Goal: Task Accomplishment & Management: Use online tool/utility

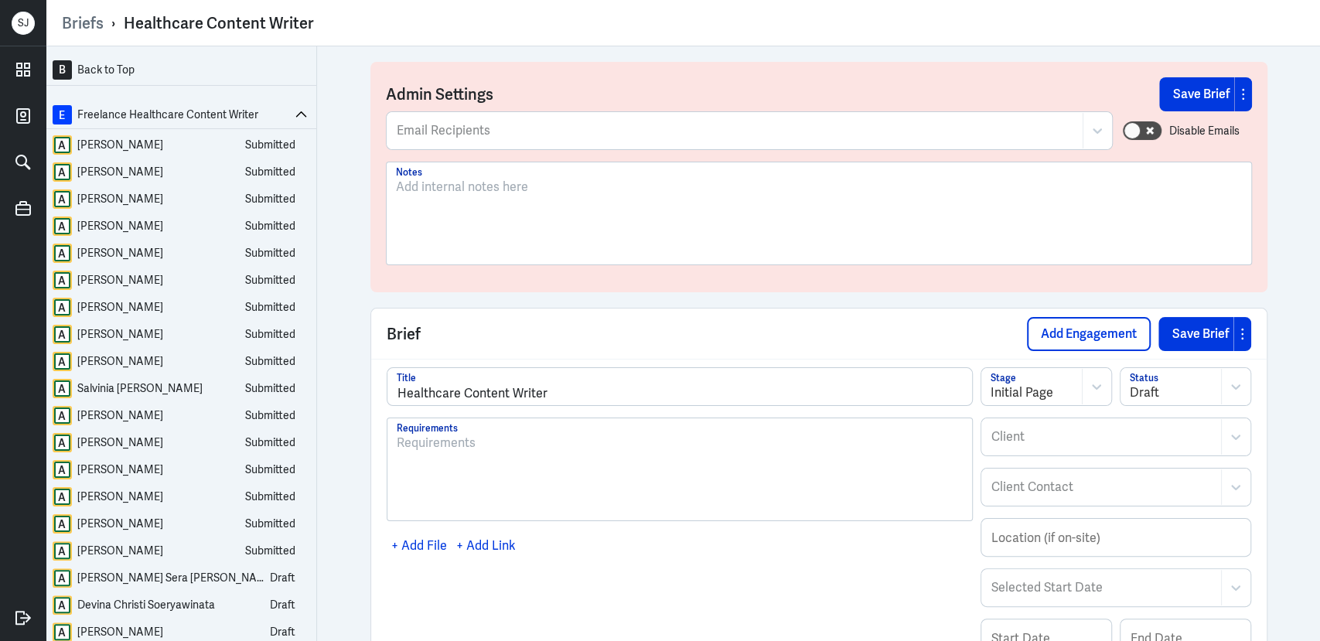
scroll to position [1141, 0]
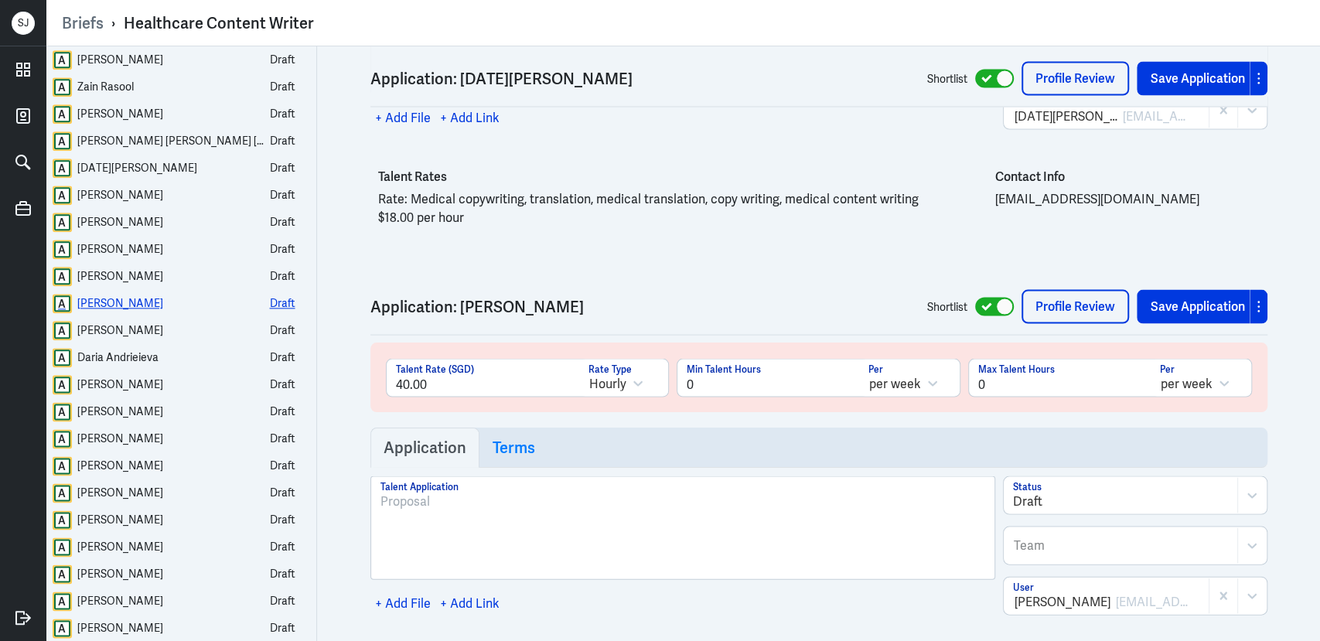
click at [138, 306] on div "CAROL-LYNN BOND" at bounding box center [120, 303] width 86 height 19
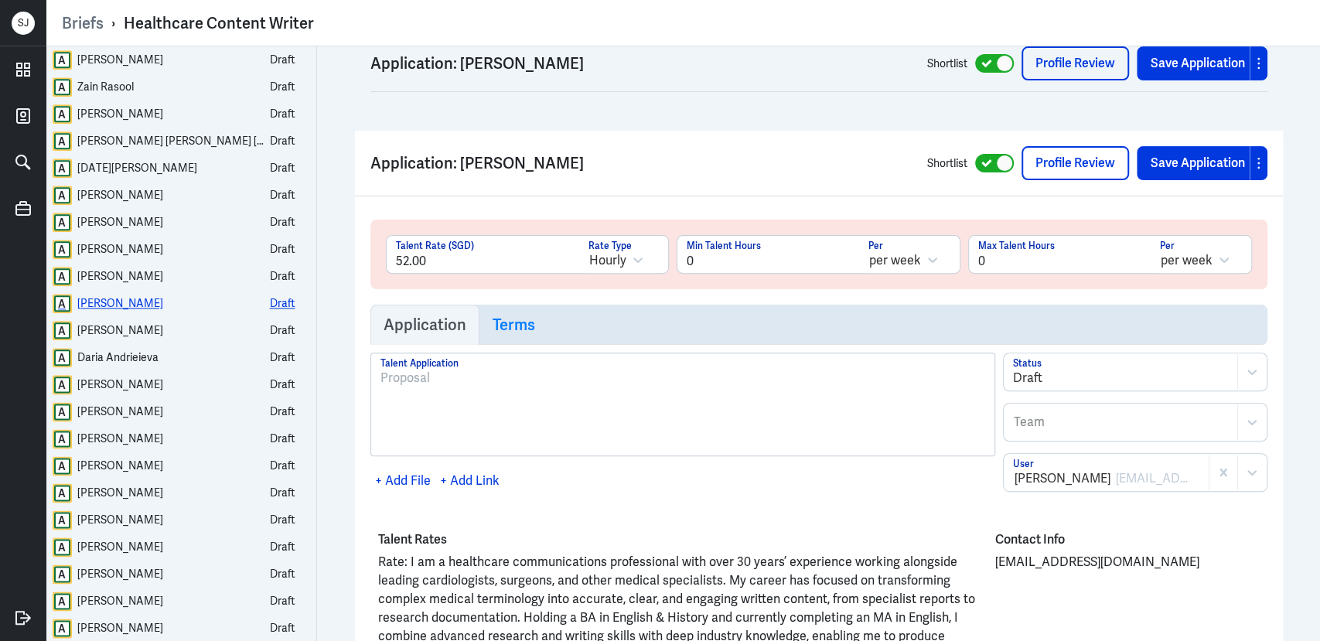
scroll to position [28006, 0]
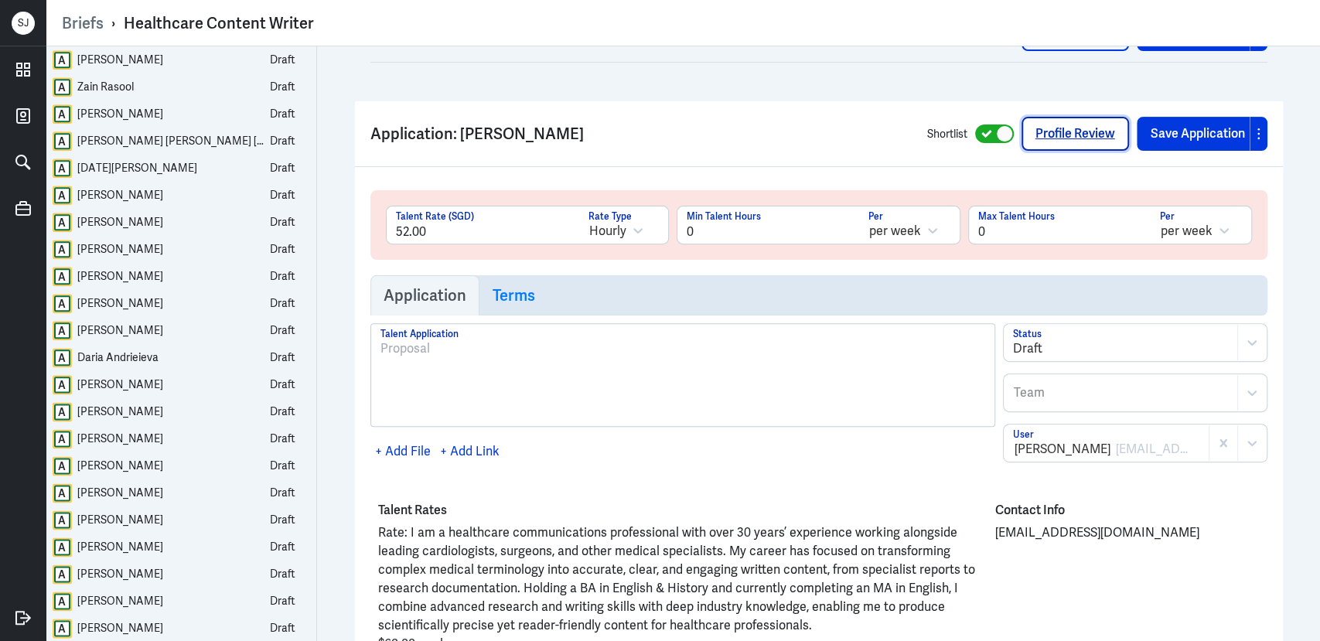
click at [1060, 117] on link "Profile Review" at bounding box center [1074, 134] width 107 height 34
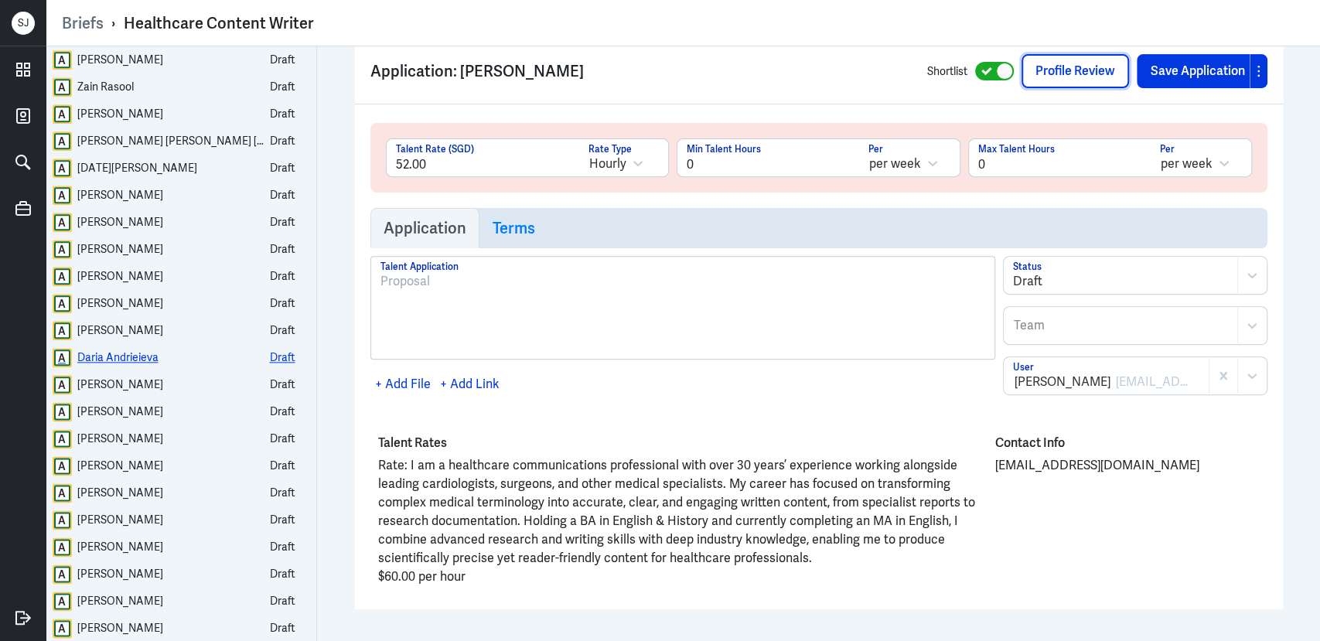
scroll to position [28113, 0]
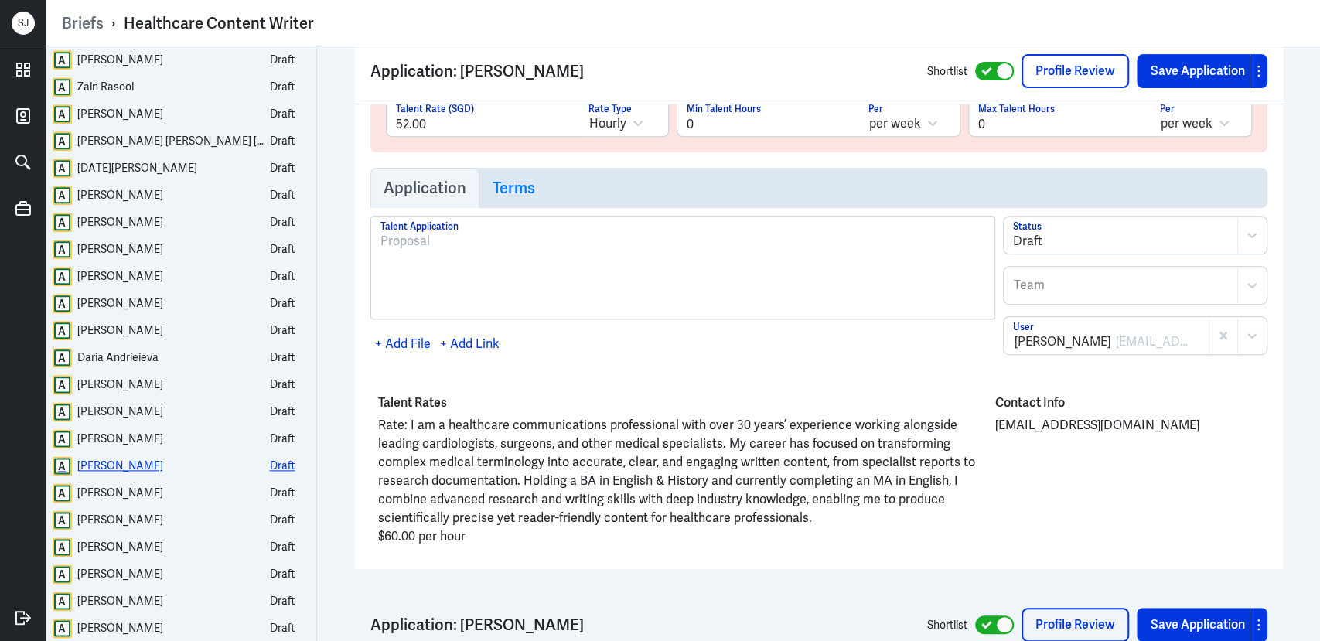
click at [133, 463] on div "Sara Draminsky" at bounding box center [120, 465] width 86 height 19
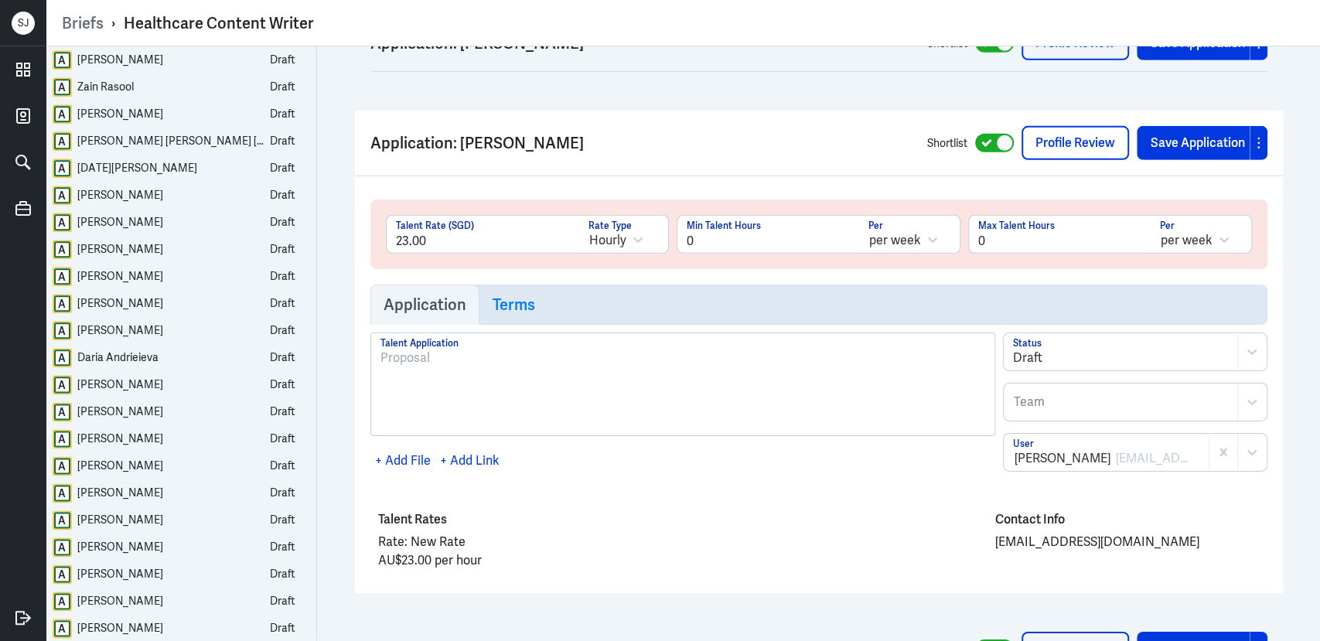
scroll to position [30943, 0]
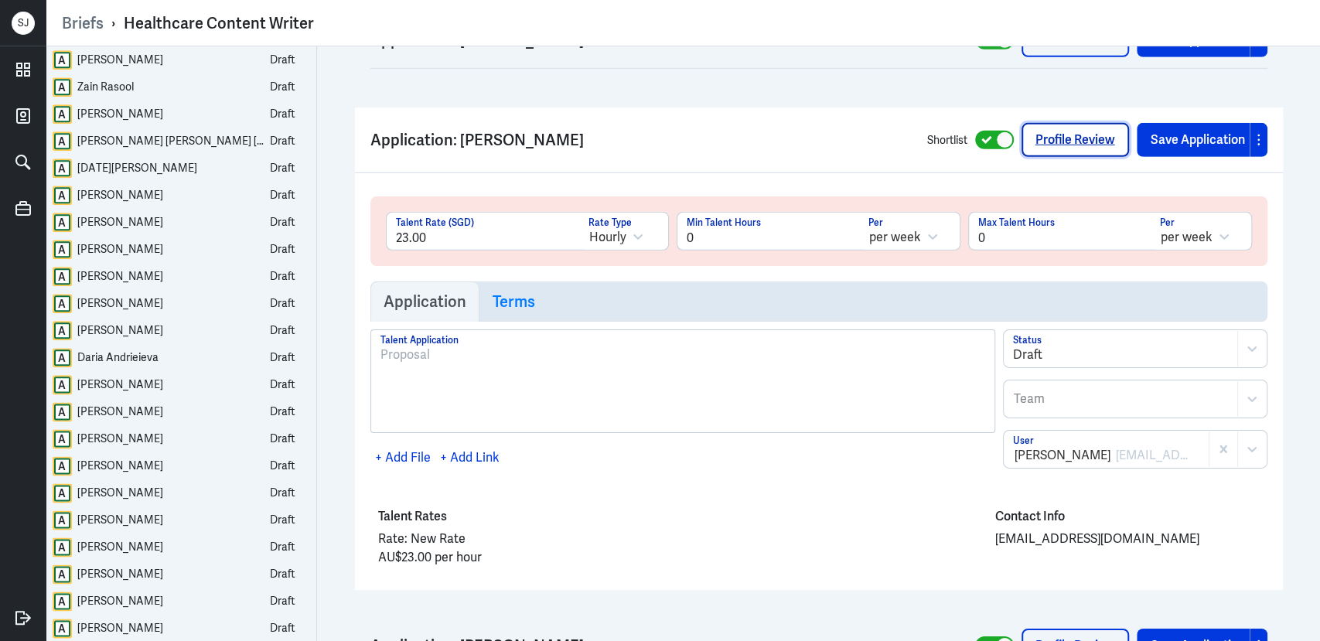
click at [1060, 123] on link "Profile Review" at bounding box center [1074, 140] width 107 height 34
click at [130, 547] on div "Naveed Saleem" at bounding box center [120, 546] width 86 height 19
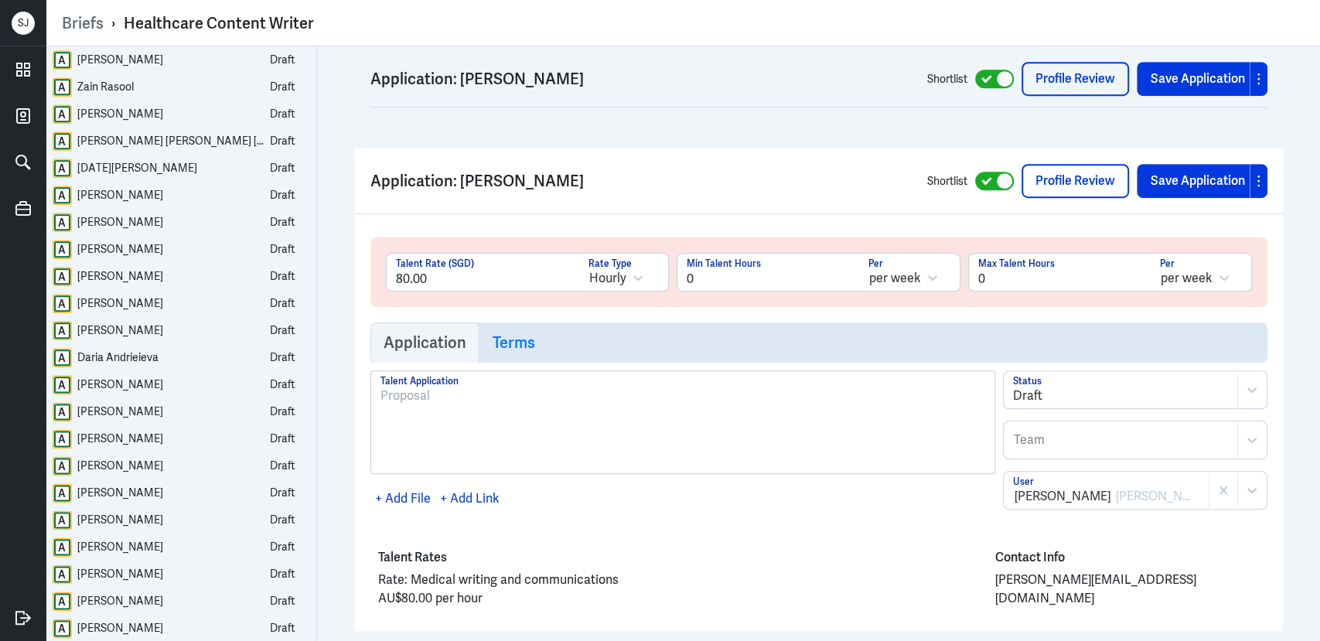
scroll to position [32416, 0]
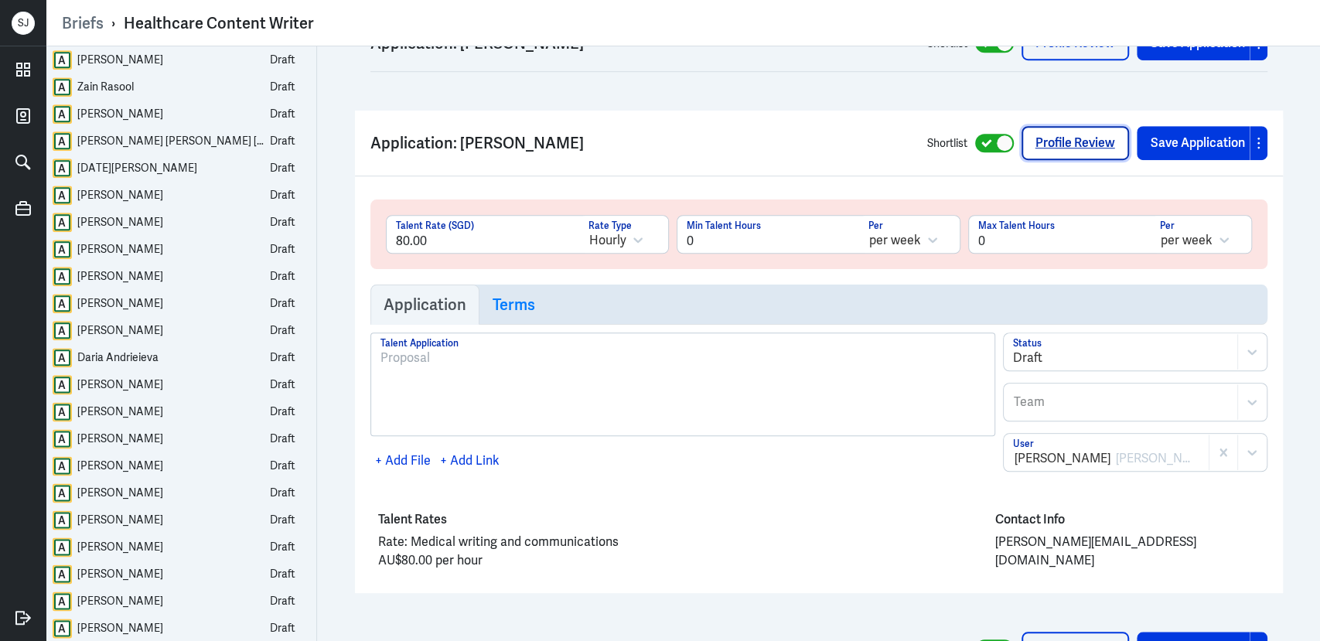
click at [1047, 126] on link "Profile Review" at bounding box center [1074, 143] width 107 height 34
click at [128, 523] on div "Dr Thara Nair" at bounding box center [120, 519] width 86 height 19
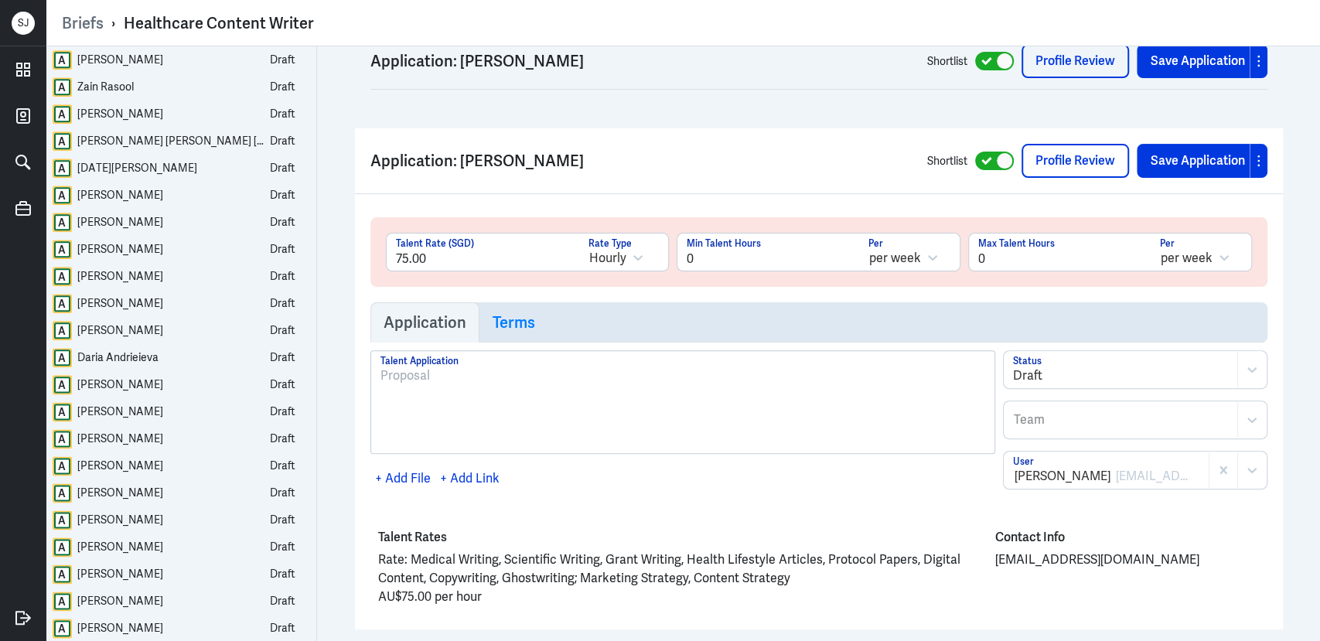
scroll to position [31892, 0]
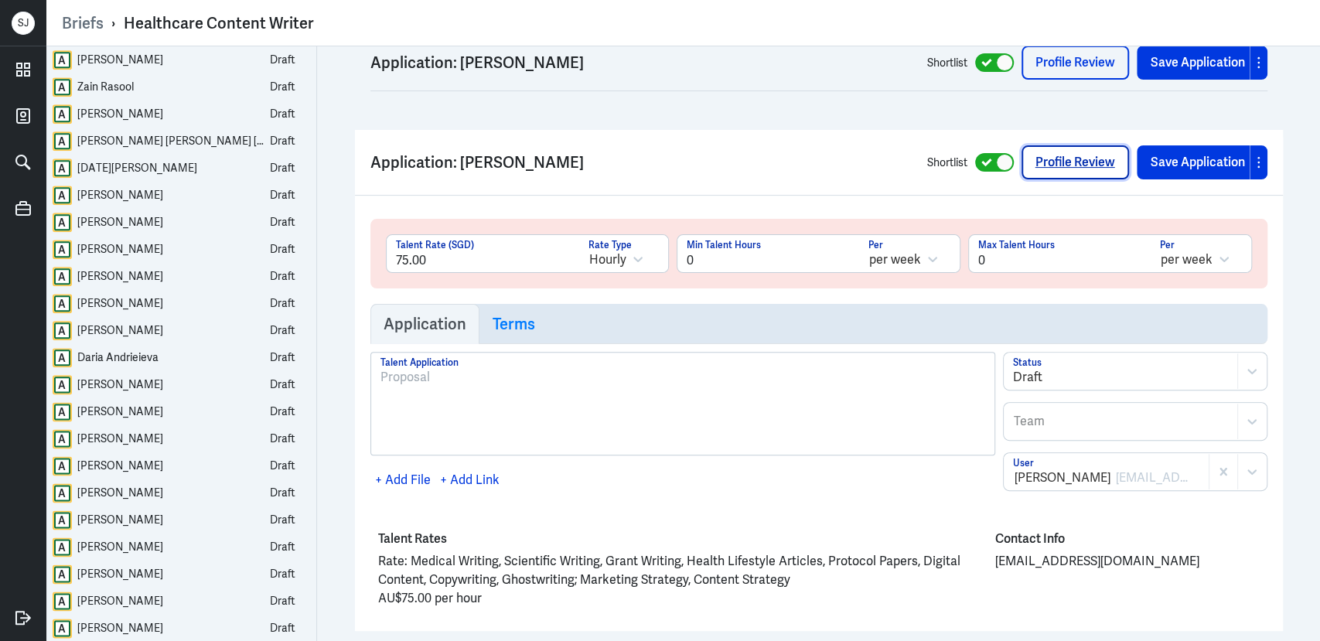
click at [1025, 145] on link "Profile Review" at bounding box center [1074, 162] width 107 height 34
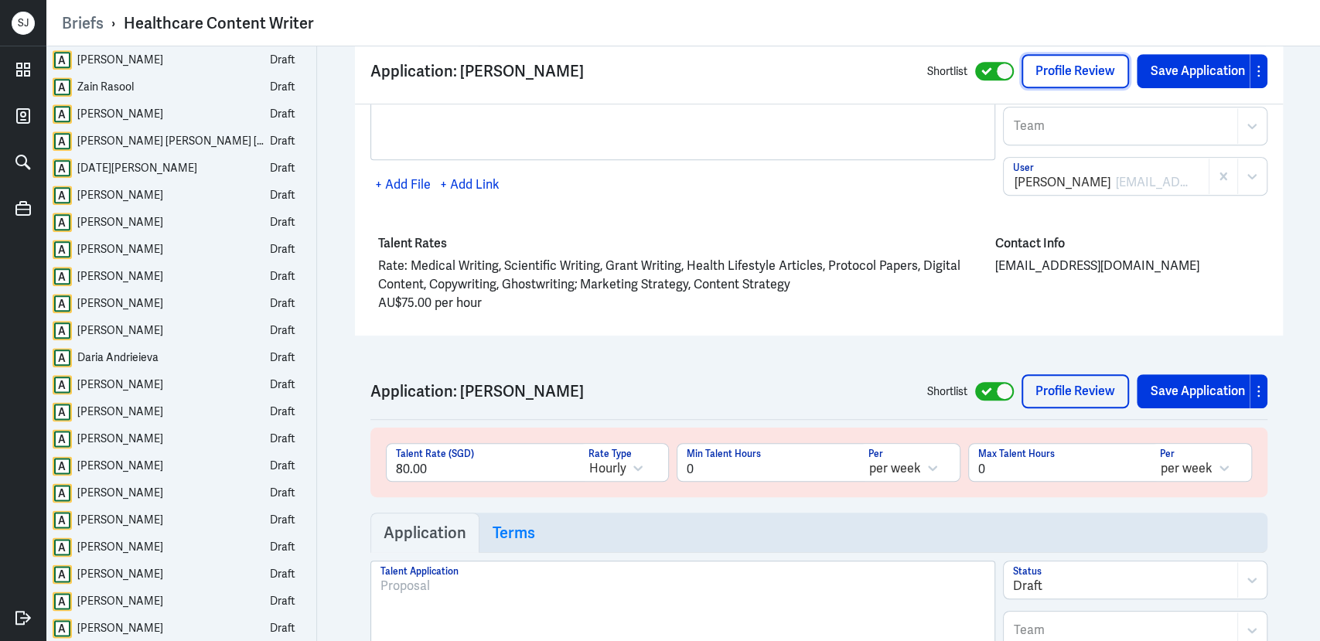
scroll to position [32243, 0]
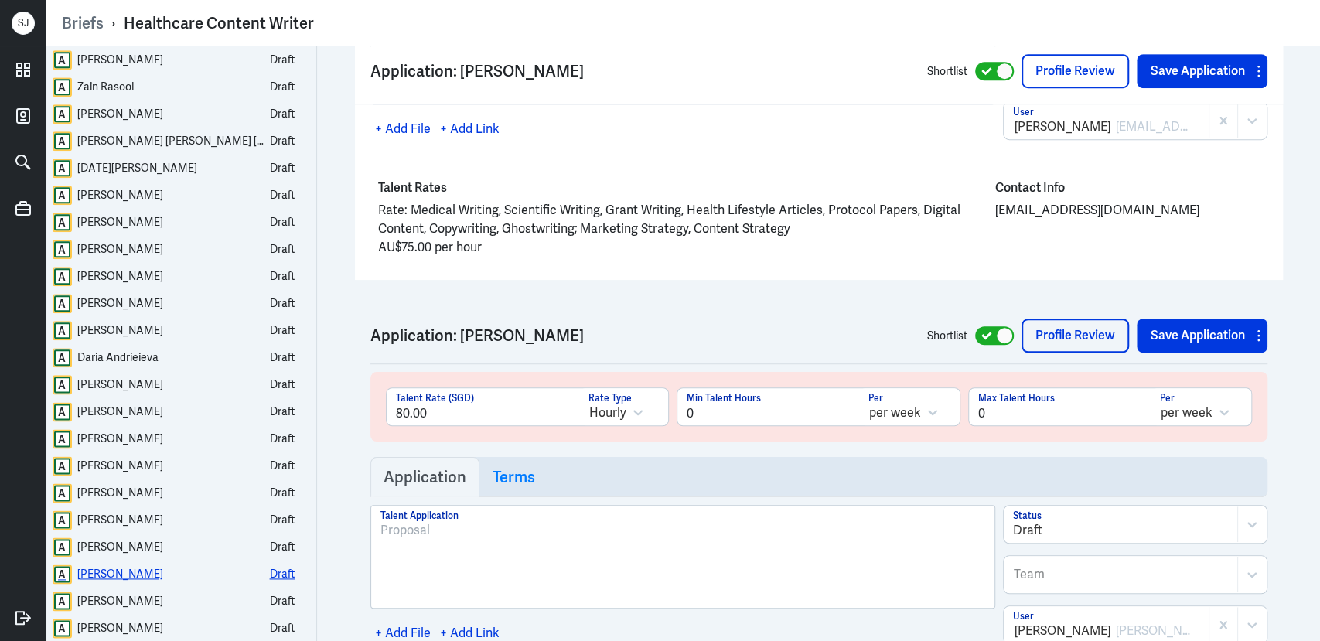
click at [115, 567] on div "Laura Alawieah" at bounding box center [120, 573] width 86 height 19
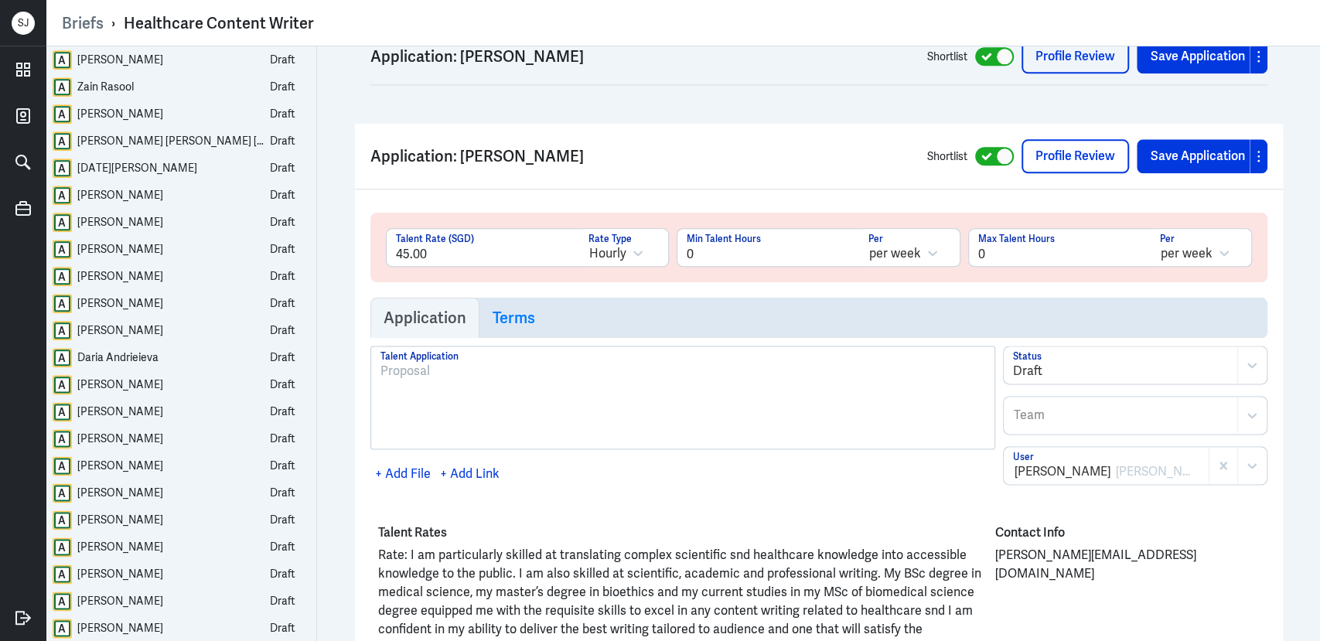
scroll to position [32900, 0]
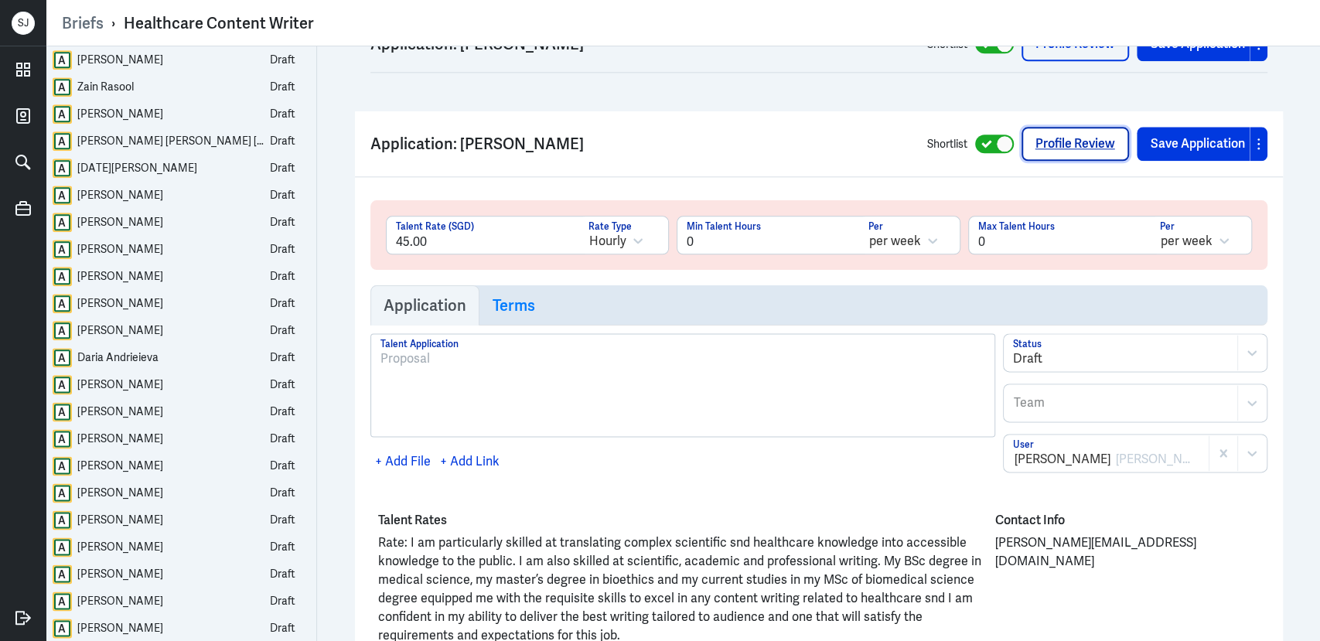
click at [1051, 127] on link "Profile Review" at bounding box center [1074, 144] width 107 height 34
click at [142, 355] on div "Daria Andrieieva" at bounding box center [117, 357] width 81 height 19
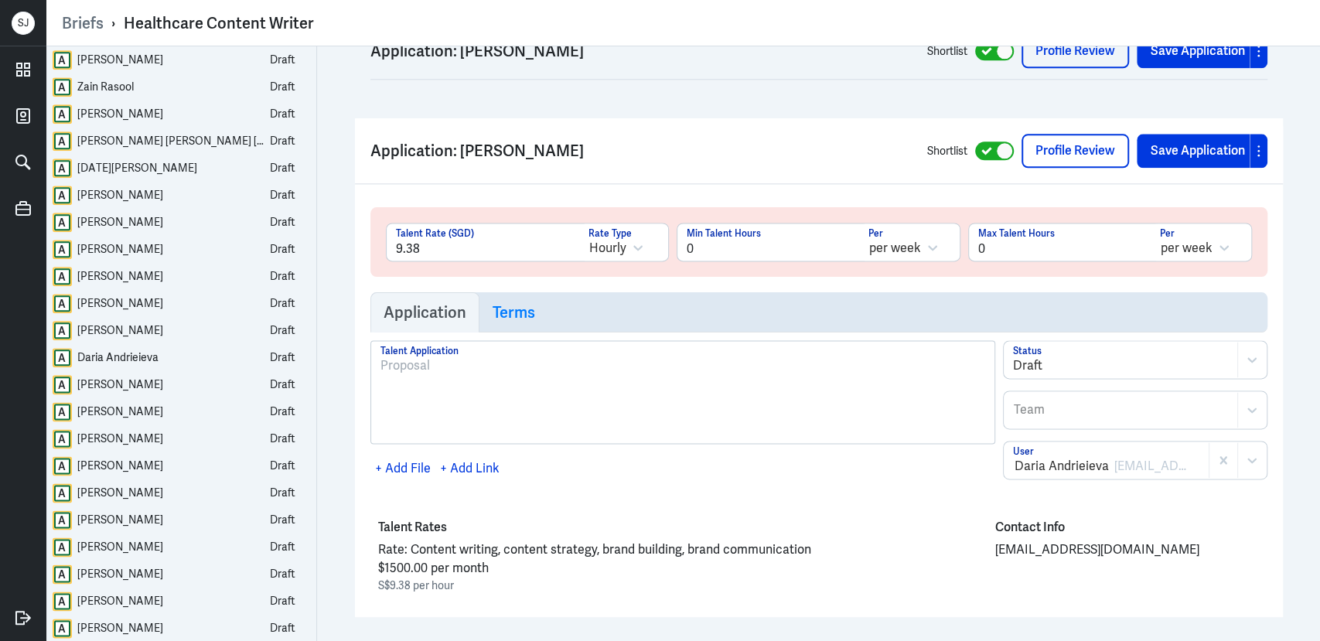
scroll to position [29047, 0]
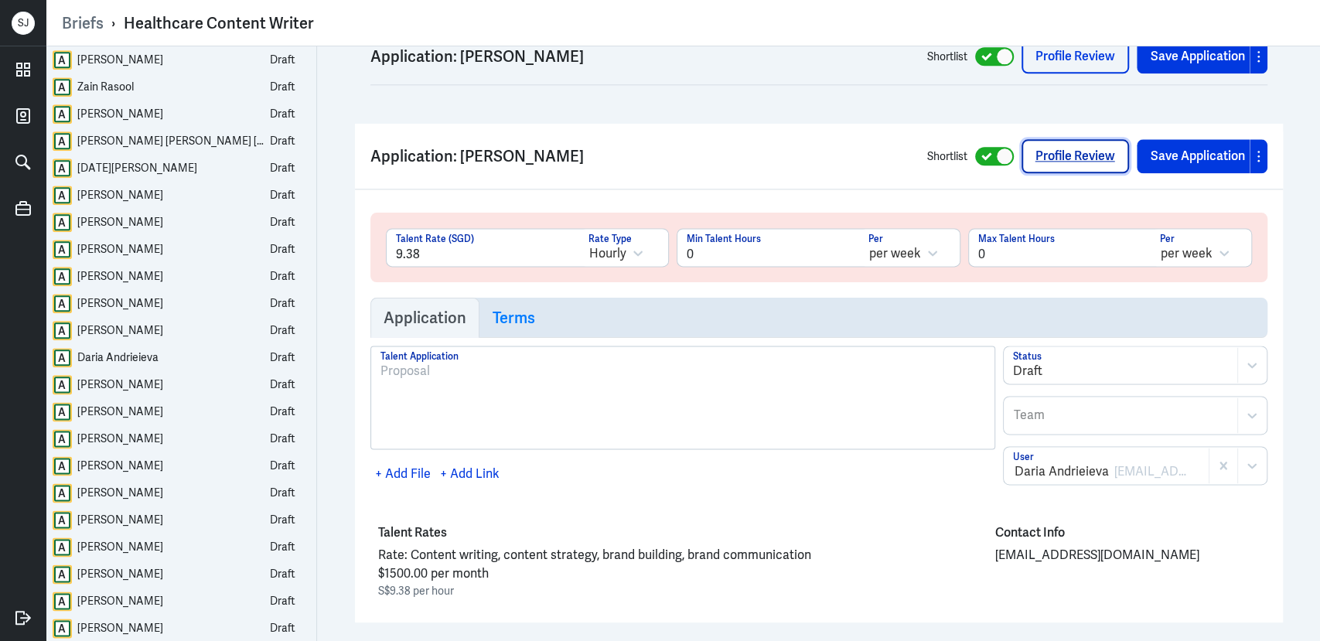
click at [1046, 139] on link "Profile Review" at bounding box center [1074, 156] width 107 height 34
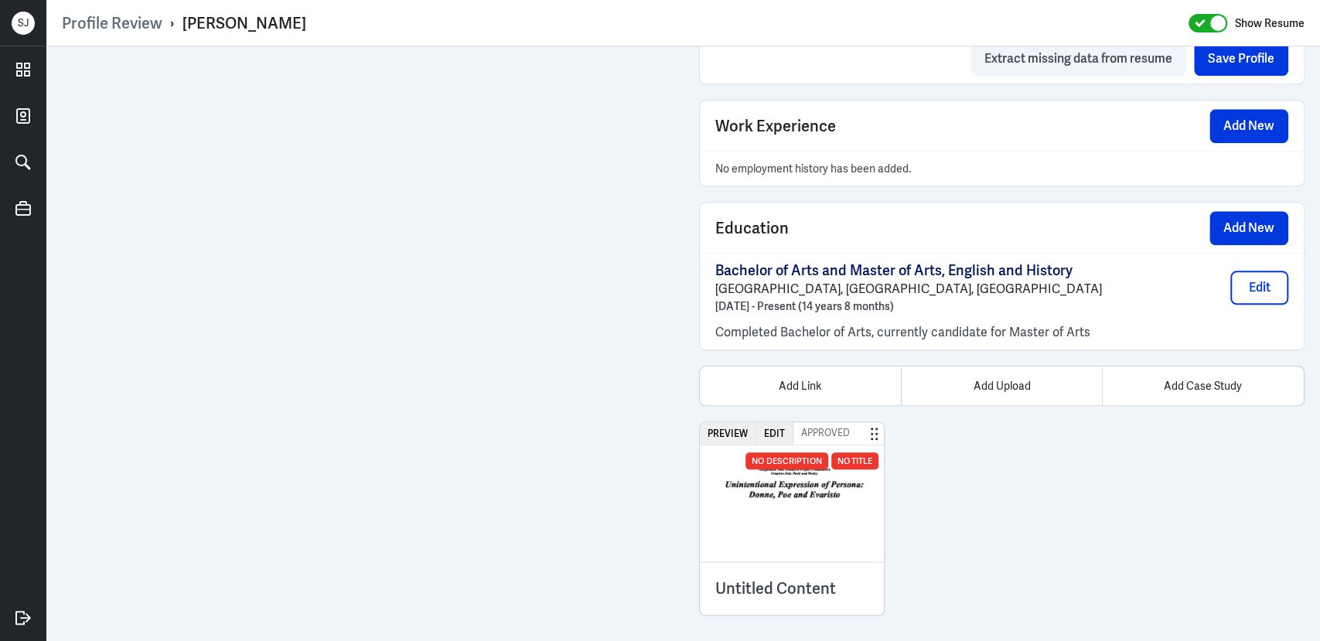
scroll to position [1061, 0]
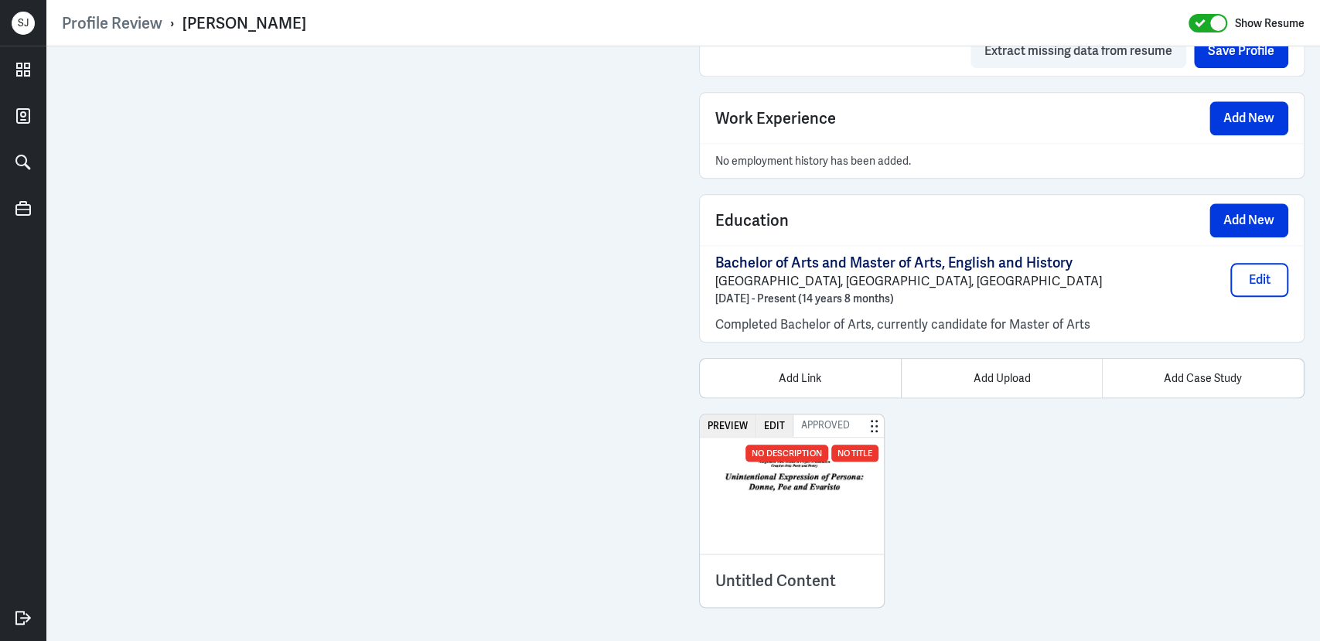
click at [833, 503] on img at bounding box center [792, 496] width 185 height 116
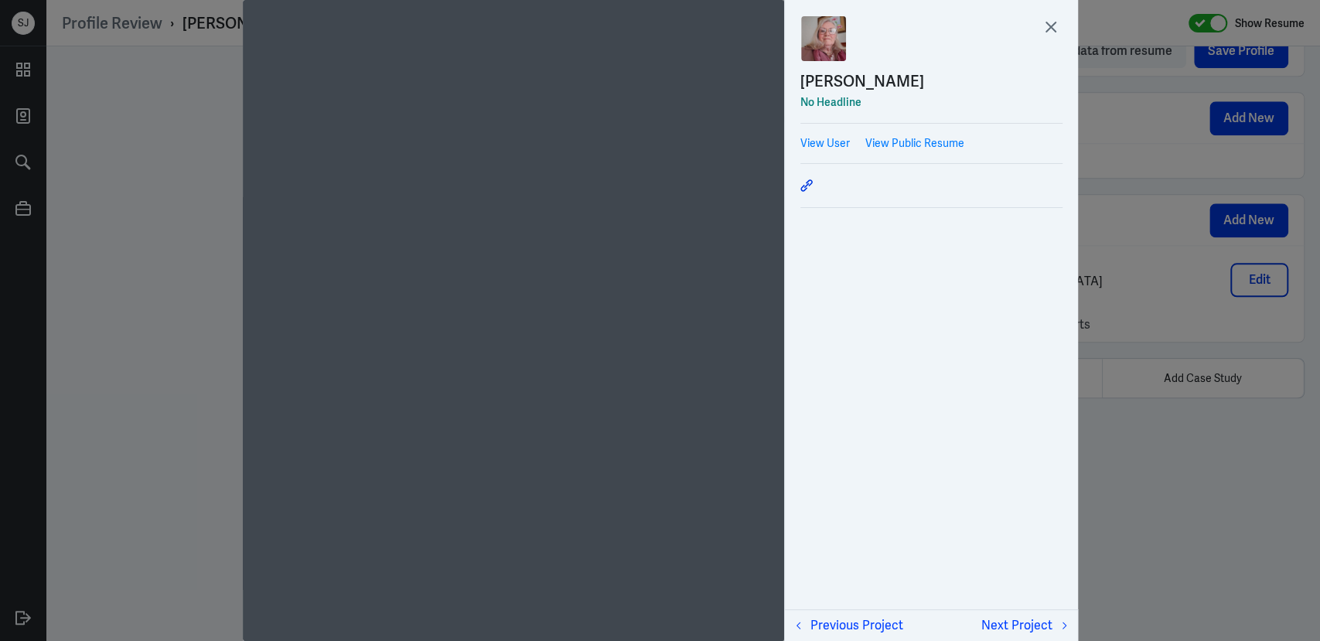
click at [1131, 553] on div at bounding box center [660, 320] width 1320 height 641
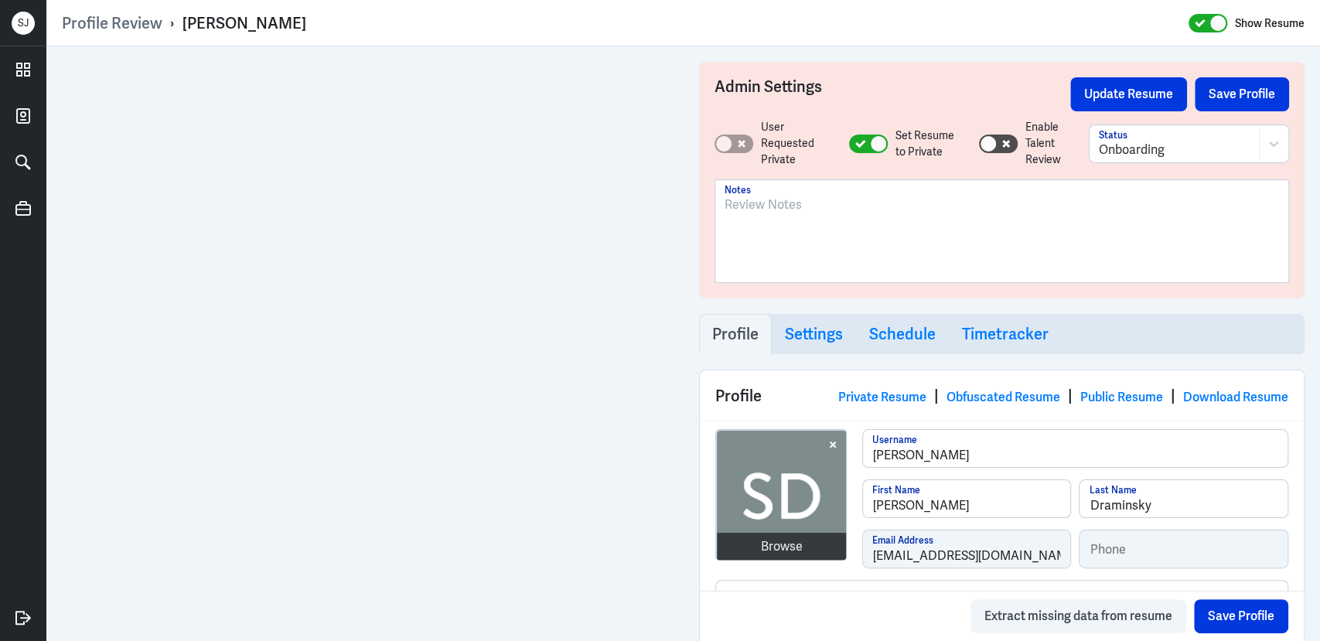
click at [770, 207] on p at bounding box center [1002, 205] width 555 height 19
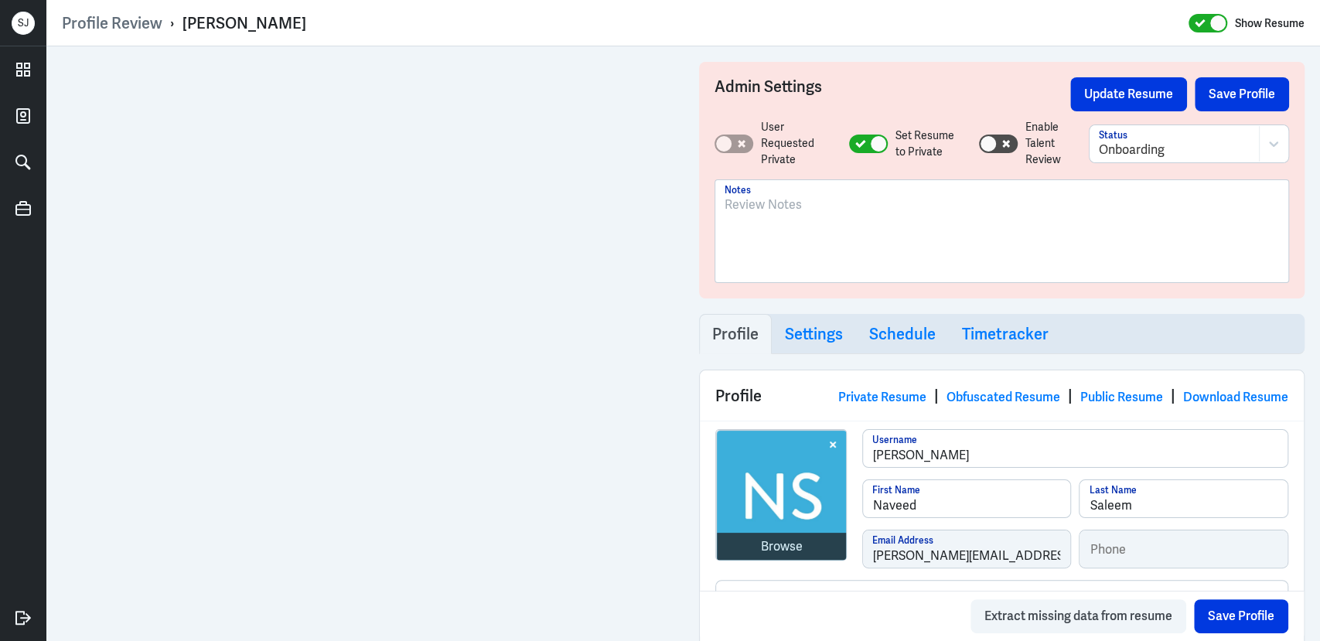
click at [811, 208] on p at bounding box center [1002, 205] width 555 height 19
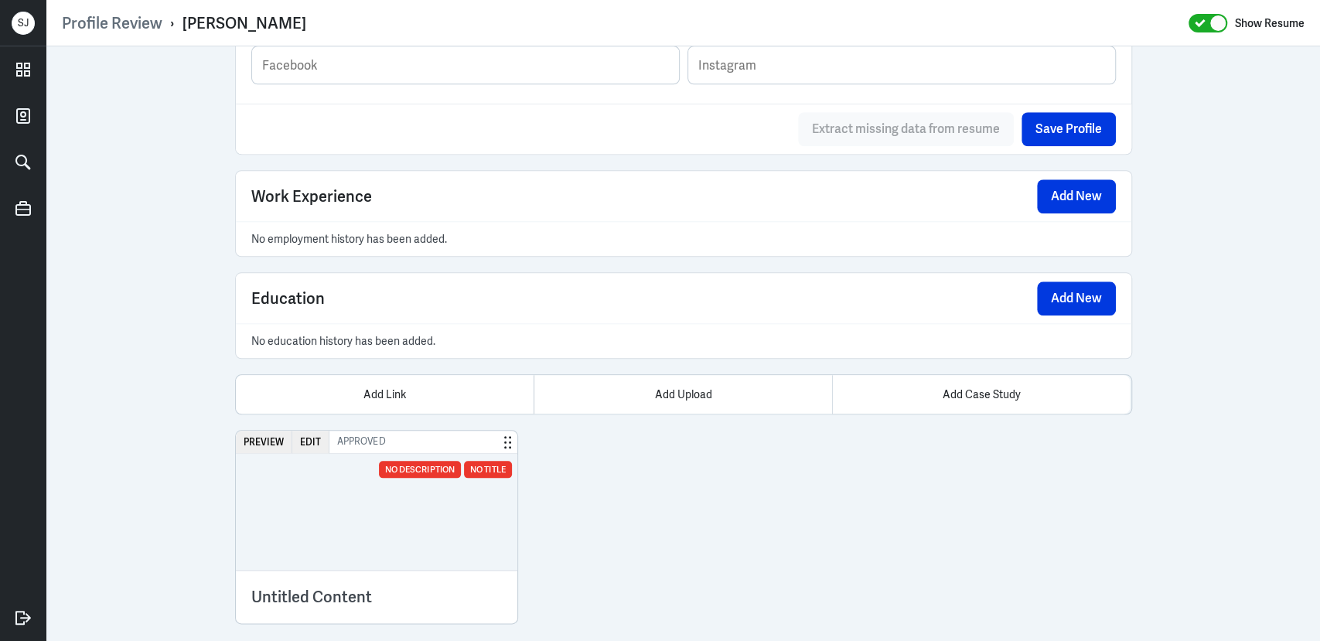
scroll to position [988, 0]
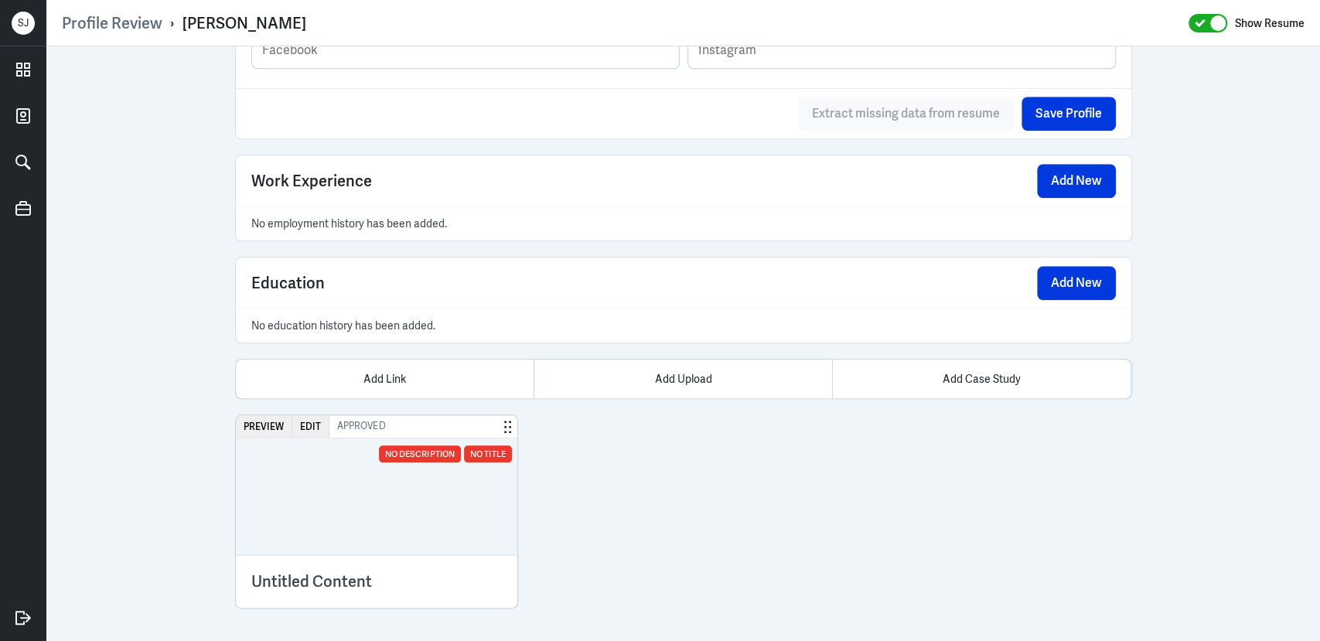
click at [377, 488] on div at bounding box center [376, 496] width 281 height 116
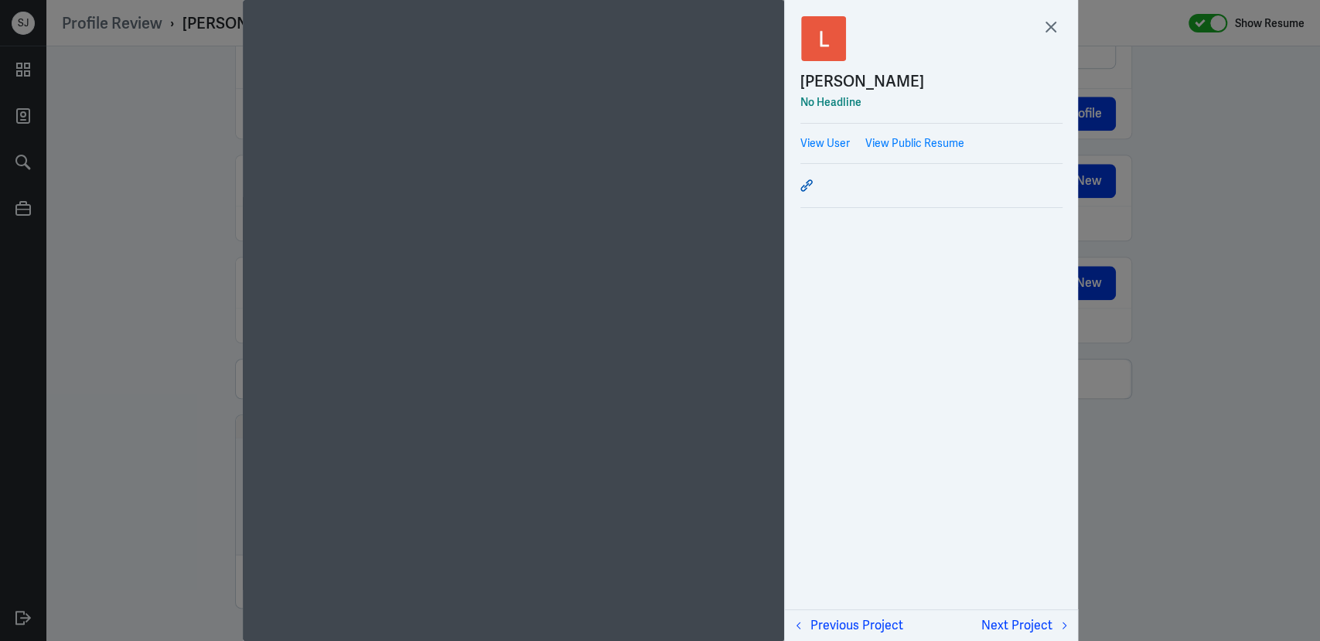
click at [807, 188] on icon at bounding box center [806, 185] width 12 height 12
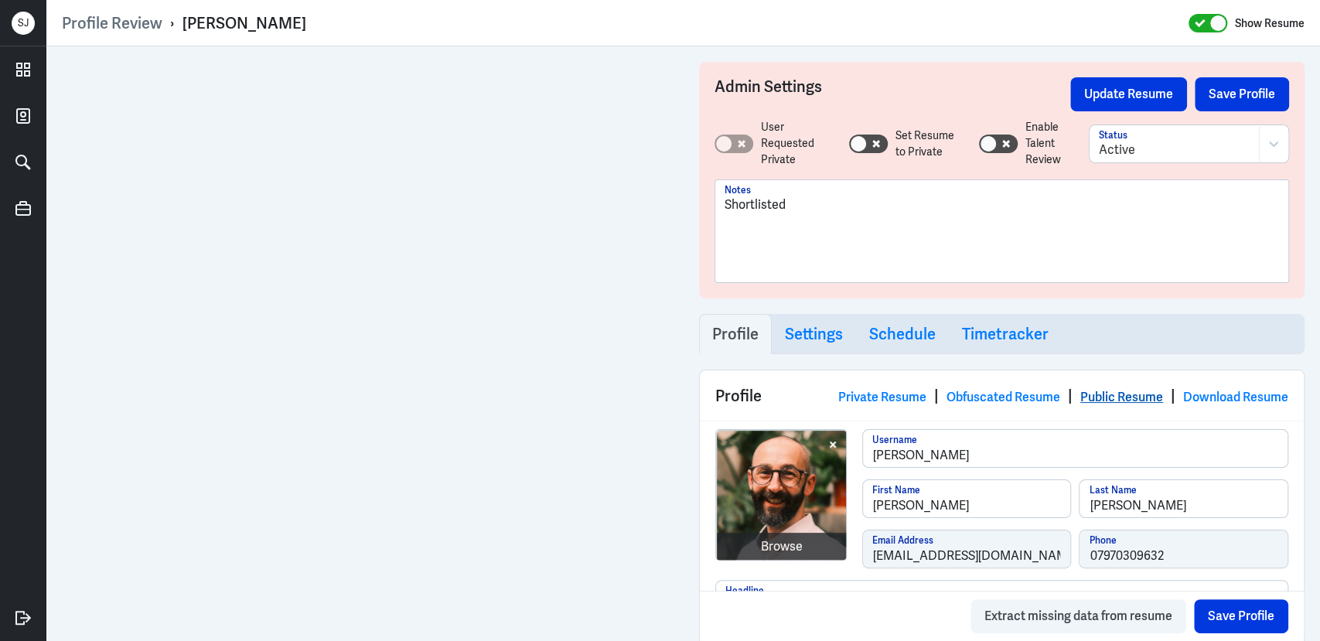
click at [1083, 390] on link "Public Resume" at bounding box center [1121, 397] width 83 height 16
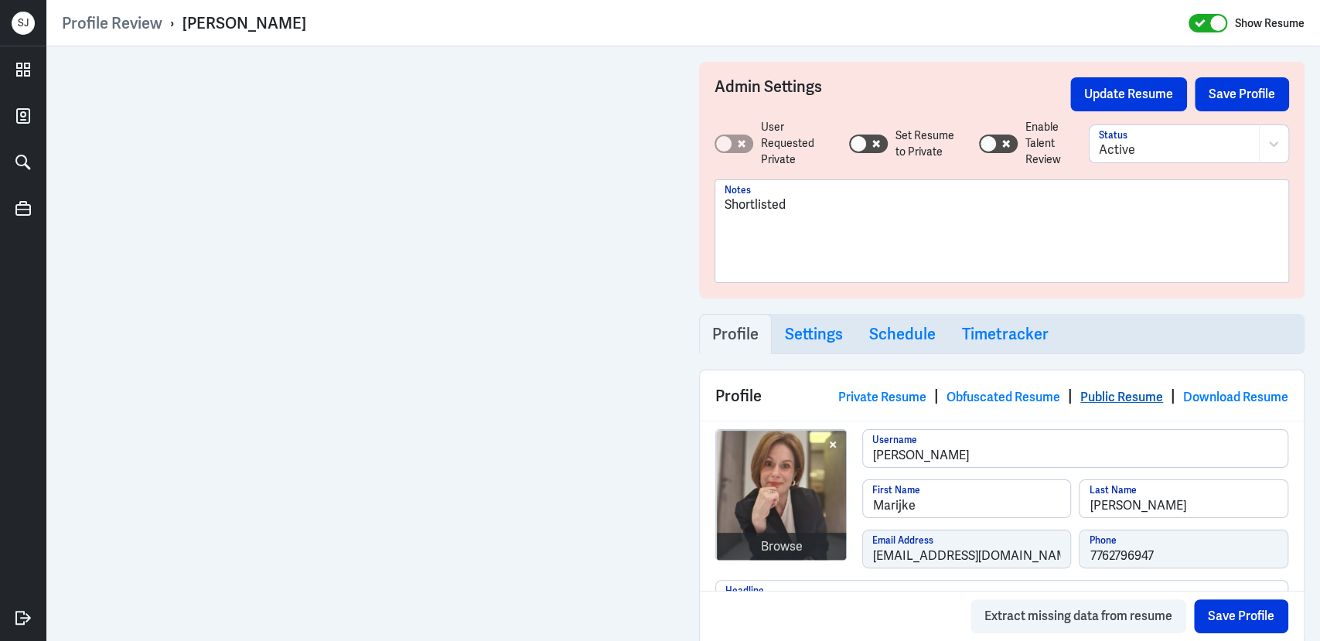
click at [1080, 394] on link "Public Resume" at bounding box center [1121, 397] width 83 height 16
